Goal: Information Seeking & Learning: Learn about a topic

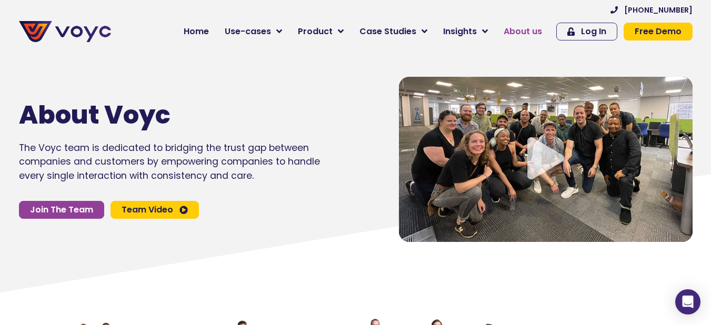
click at [533, 36] on span "About us" at bounding box center [523, 31] width 38 height 13
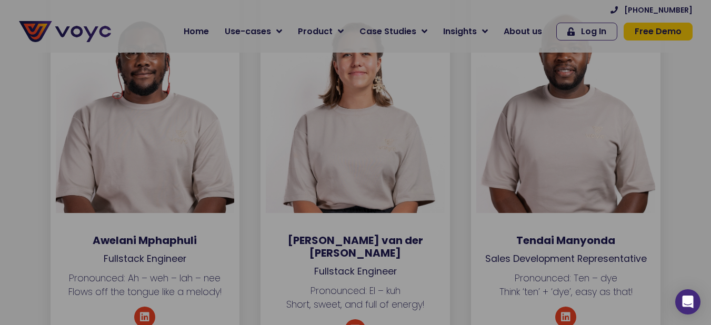
scroll to position [3526, 0]
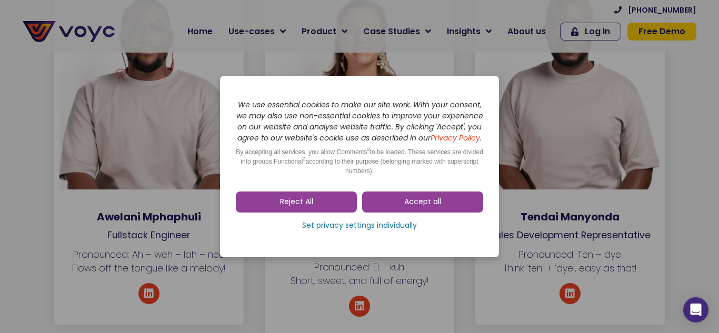
drag, startPoint x: 274, startPoint y: 210, endPoint x: 303, endPoint y: 202, distance: 30.0
click at [274, 210] on link "Reject All" at bounding box center [296, 202] width 121 height 21
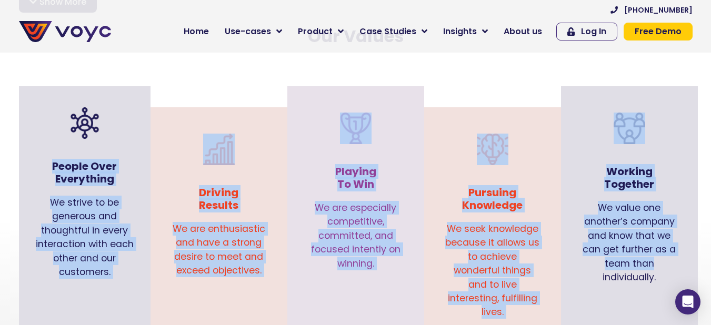
scroll to position [1052, 8]
drag, startPoint x: 55, startPoint y: 151, endPoint x: 650, endPoint y: 264, distance: 605.4
click at [650, 264] on div "People Over Everything We strive to be generous and thoughtful in every interac…" at bounding box center [356, 221] width 684 height 249
copy div "People Over Everything We strive to be generous and thoughtful in every interac…"
click at [549, 97] on div "Pursuing Knowledge We seek knowledge because it allows us to achieve wonderful …" at bounding box center [492, 221] width 137 height 249
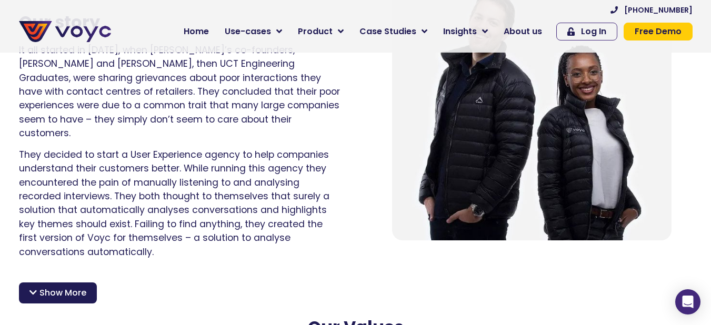
scroll to position [631, 8]
